Goal: Information Seeking & Learning: Compare options

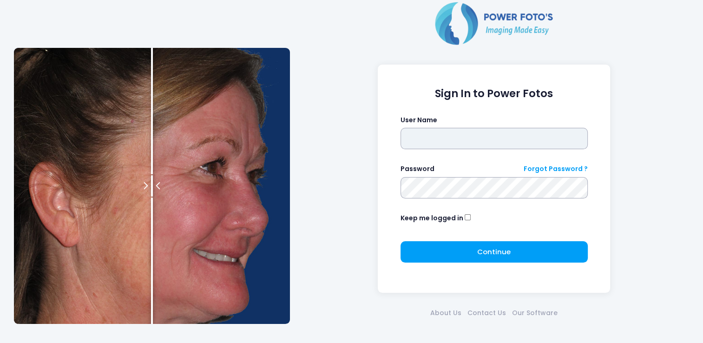
click at [490, 135] on input "text" at bounding box center [494, 138] width 187 height 21
type input "**********"
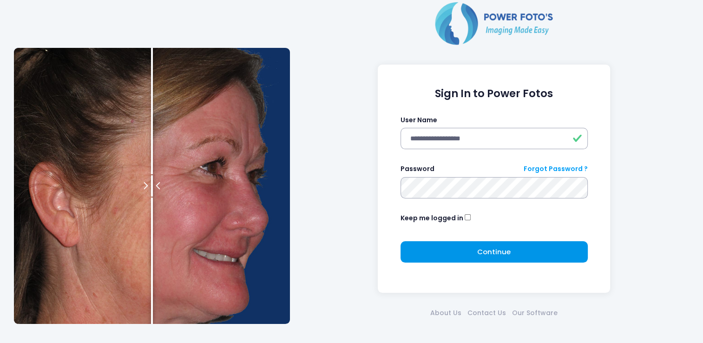
click at [469, 260] on button "Continue Please wait..." at bounding box center [494, 251] width 187 height 21
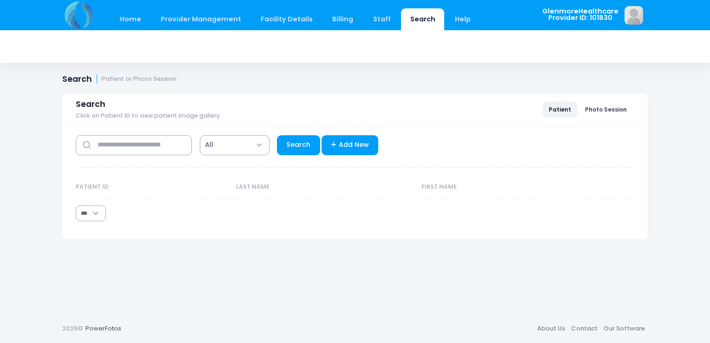
select select "***"
drag, startPoint x: 141, startPoint y: 144, endPoint x: 191, endPoint y: 144, distance: 49.7
click at [141, 144] on input "text" at bounding box center [134, 145] width 116 height 20
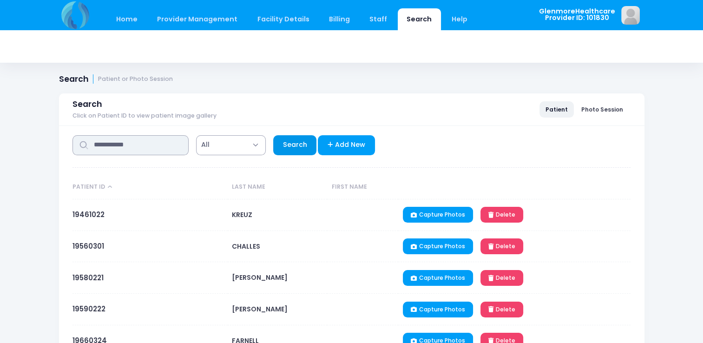
type input "**********"
click at [297, 143] on link "Search" at bounding box center [294, 145] width 43 height 20
select select "***"
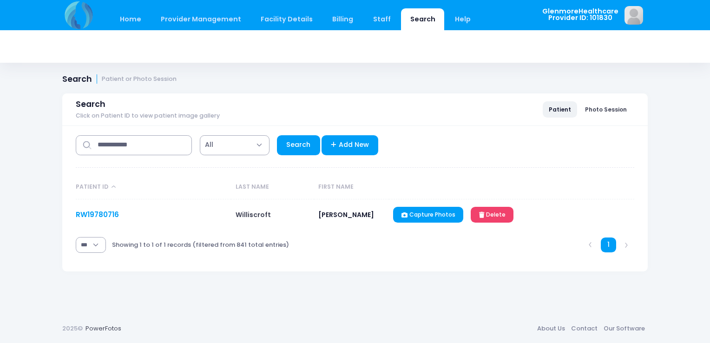
click at [90, 214] on link "RW19780716" at bounding box center [97, 215] width 43 height 10
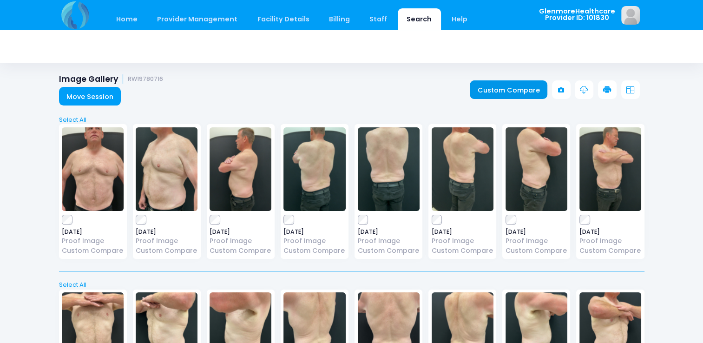
click at [513, 92] on link "Custom Compare" at bounding box center [509, 89] width 78 height 19
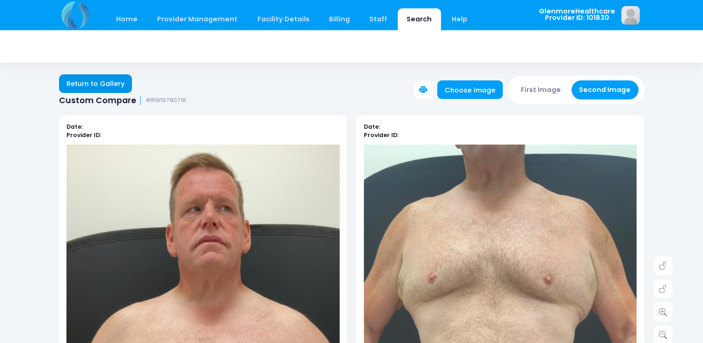
click at [106, 85] on link "Return to Gallery" at bounding box center [95, 83] width 73 height 19
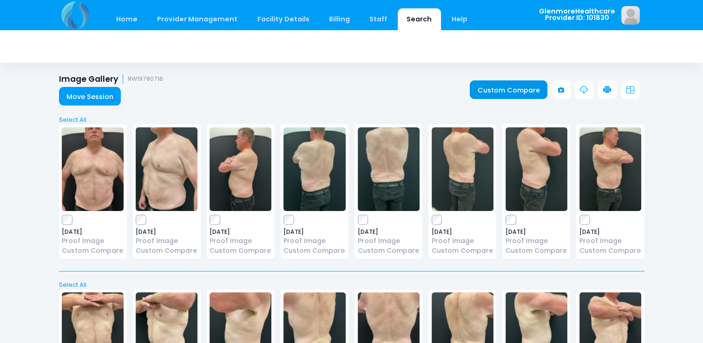
click at [511, 86] on link "Custom Compare" at bounding box center [509, 89] width 78 height 19
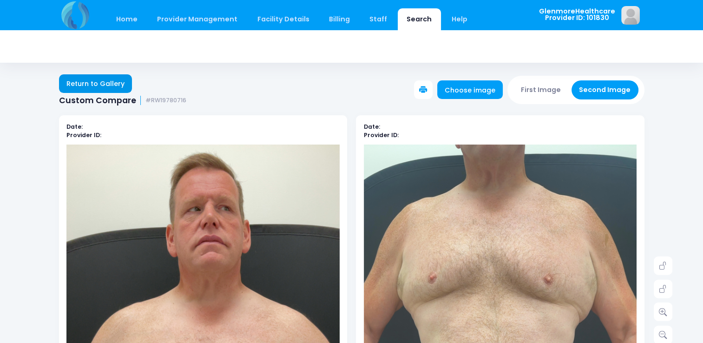
click at [89, 86] on link "Return to Gallery" at bounding box center [95, 83] width 73 height 19
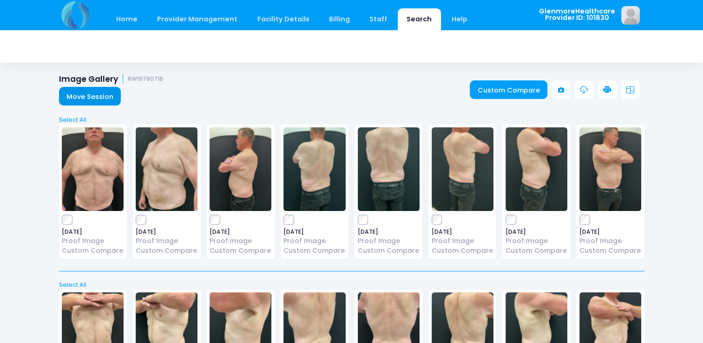
click at [90, 94] on link "Move Session" at bounding box center [90, 96] width 62 height 19
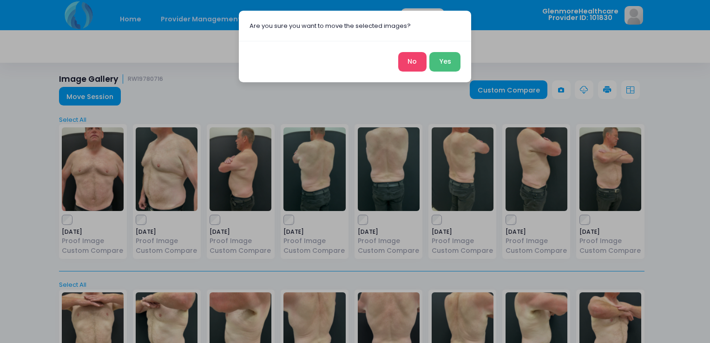
click at [445, 64] on button "Yes" at bounding box center [445, 62] width 31 height 20
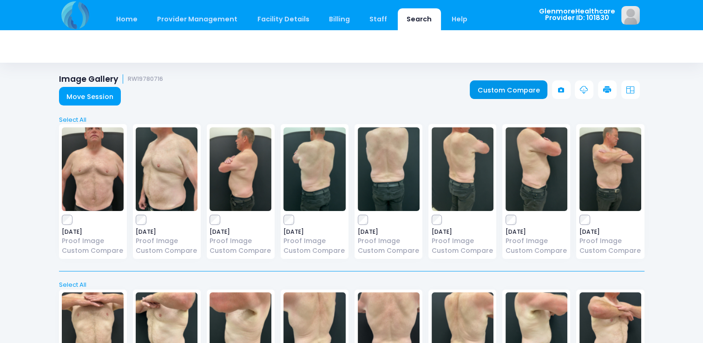
click at [492, 92] on link "Custom Compare" at bounding box center [509, 89] width 78 height 19
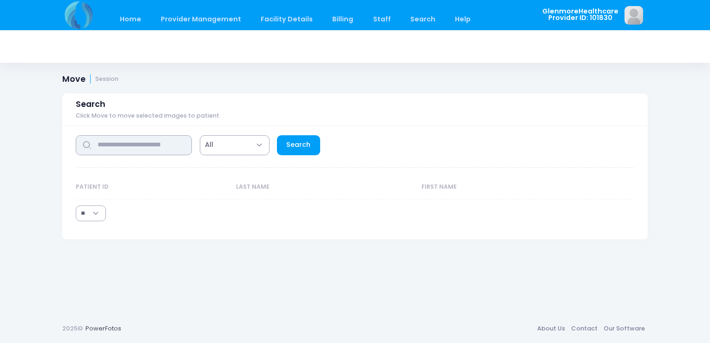
click at [170, 149] on input "text" at bounding box center [134, 145] width 116 height 20
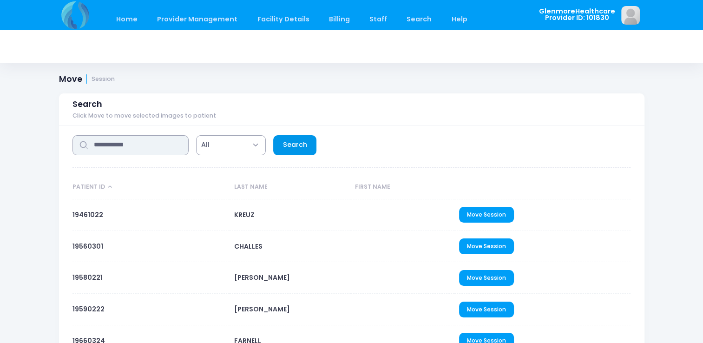
type input "**********"
click at [295, 152] on link "Search" at bounding box center [294, 145] width 43 height 20
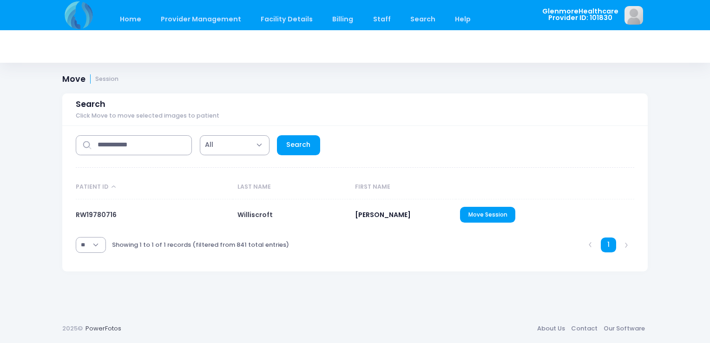
click at [268, 216] on span "Williscroft" at bounding box center [255, 214] width 35 height 9
click at [365, 217] on span "Ryan" at bounding box center [383, 214] width 56 height 9
click at [103, 215] on span "RW19780716" at bounding box center [96, 214] width 41 height 9
click at [258, 213] on span "Williscroft" at bounding box center [255, 214] width 35 height 9
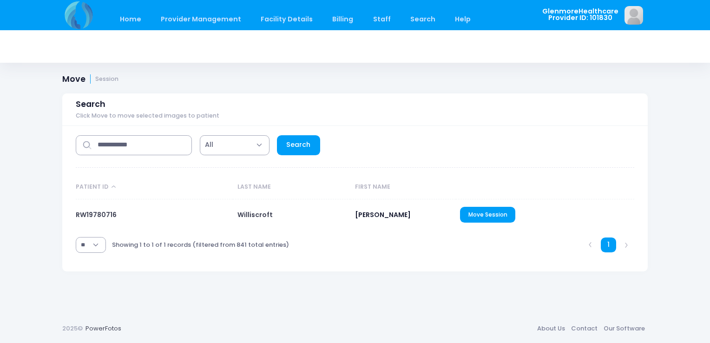
drag, startPoint x: 258, startPoint y: 213, endPoint x: 229, endPoint y: 211, distance: 29.8
click at [229, 211] on td "RW19780716" at bounding box center [154, 214] width 157 height 31
click at [300, 146] on link "Search" at bounding box center [298, 145] width 43 height 20
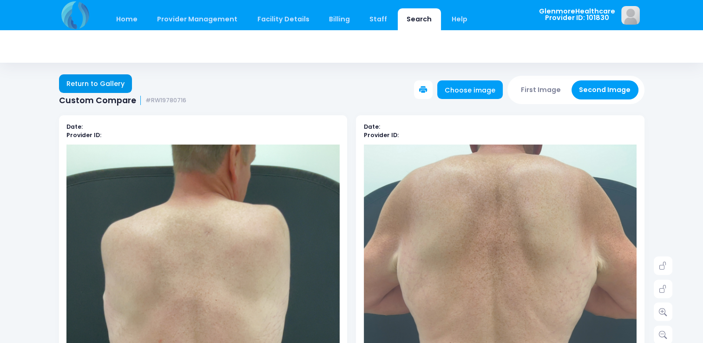
click at [92, 86] on link "Return to Gallery" at bounding box center [95, 83] width 73 height 19
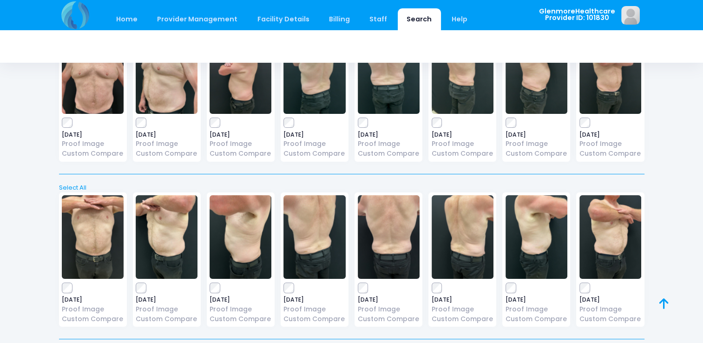
scroll to position [17, 0]
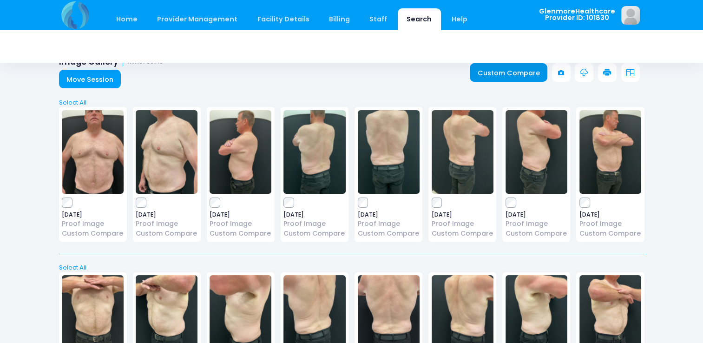
click at [487, 70] on link "Custom Compare" at bounding box center [509, 72] width 78 height 19
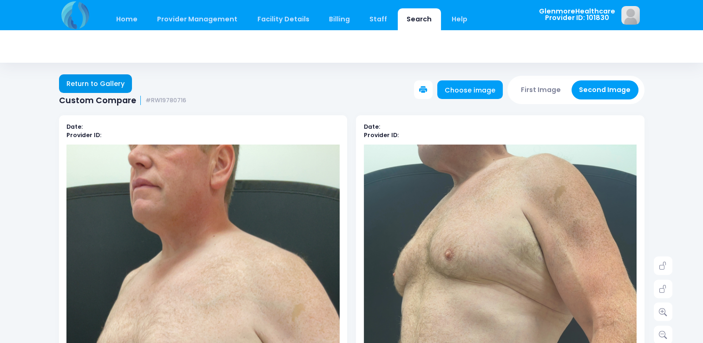
click at [103, 83] on link "Return to Gallery" at bounding box center [95, 83] width 73 height 19
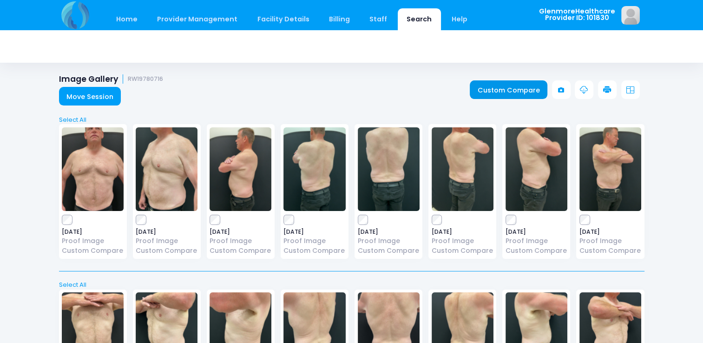
click at [512, 94] on link "Custom Compare" at bounding box center [509, 89] width 78 height 19
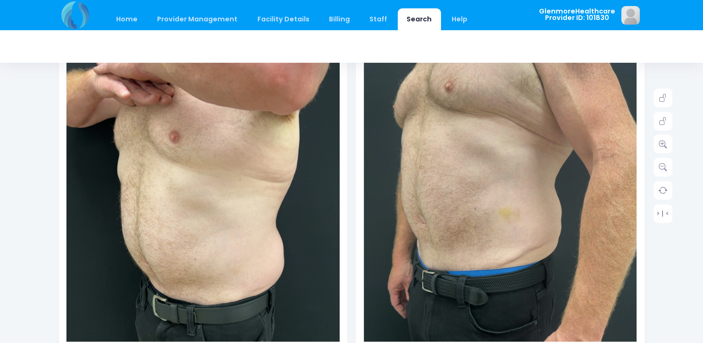
scroll to position [139, 0]
